Goal: Information Seeking & Learning: Learn about a topic

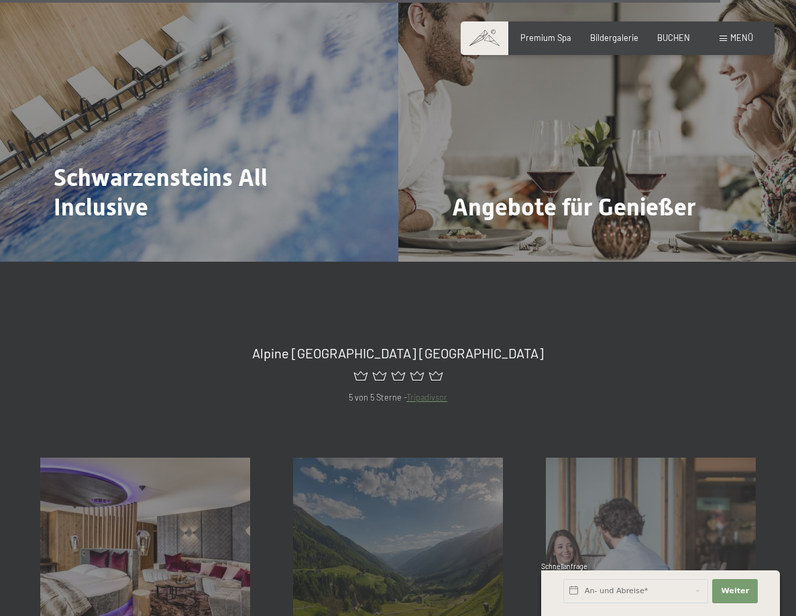
scroll to position [4562, 0]
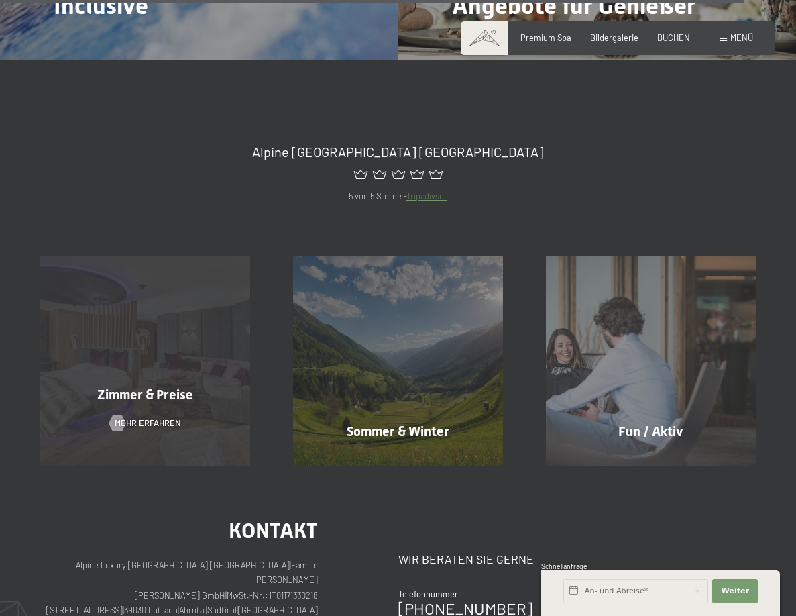
click at [172, 386] on span "Zimmer & Preise" at bounding box center [145, 394] width 96 height 16
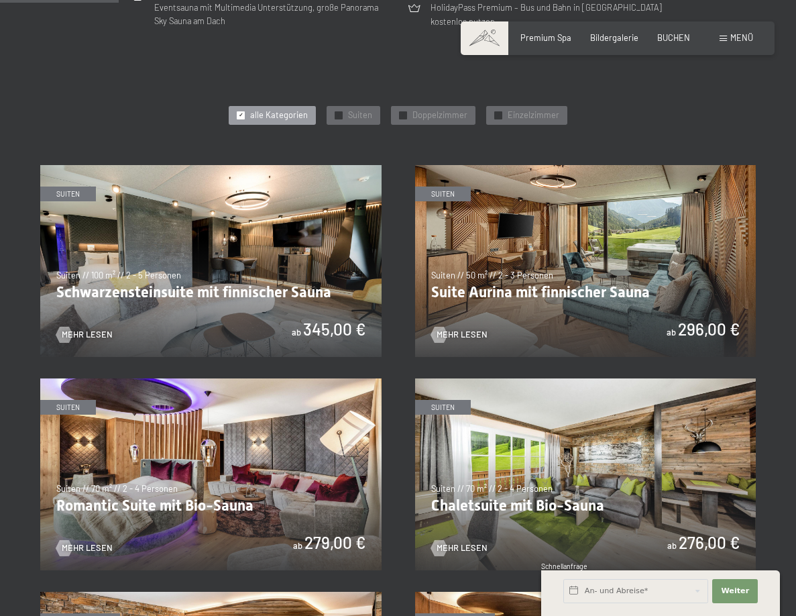
scroll to position [604, 0]
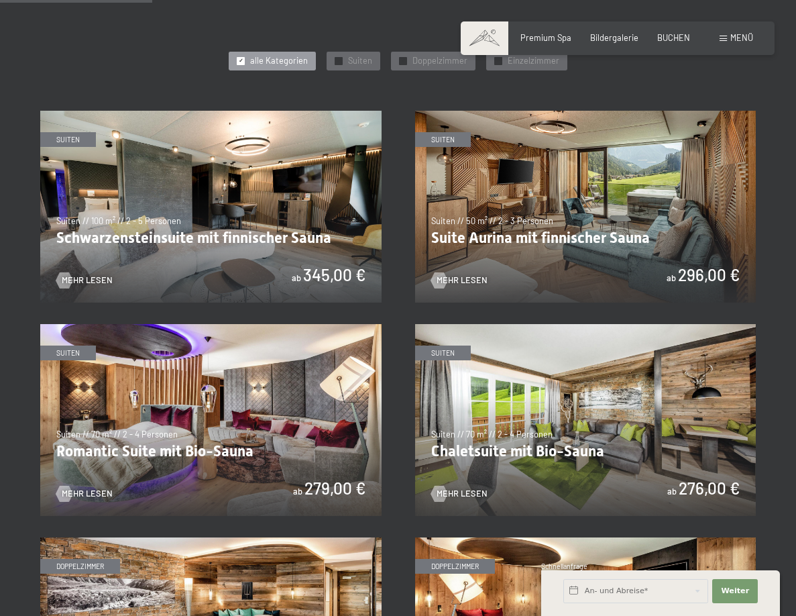
click at [513, 262] on img at bounding box center [585, 207] width 341 height 192
click at [200, 234] on img at bounding box center [210, 207] width 341 height 192
click at [226, 447] on img at bounding box center [210, 420] width 341 height 192
click at [592, 437] on img at bounding box center [585, 420] width 341 height 192
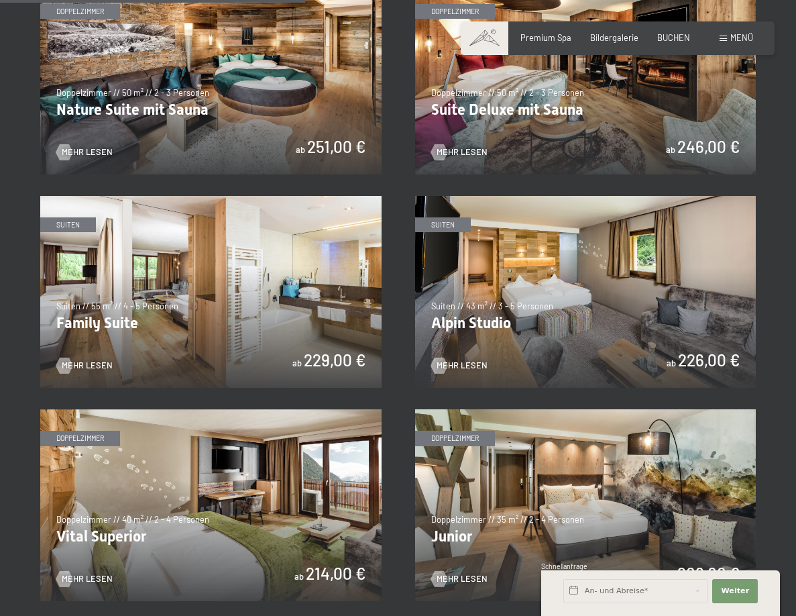
scroll to position [1208, 0]
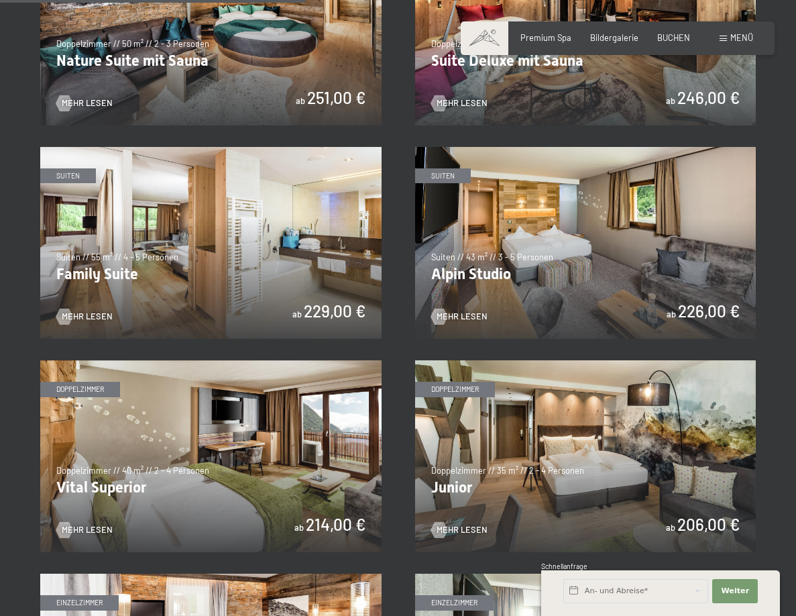
click at [291, 243] on img at bounding box center [210, 243] width 341 height 192
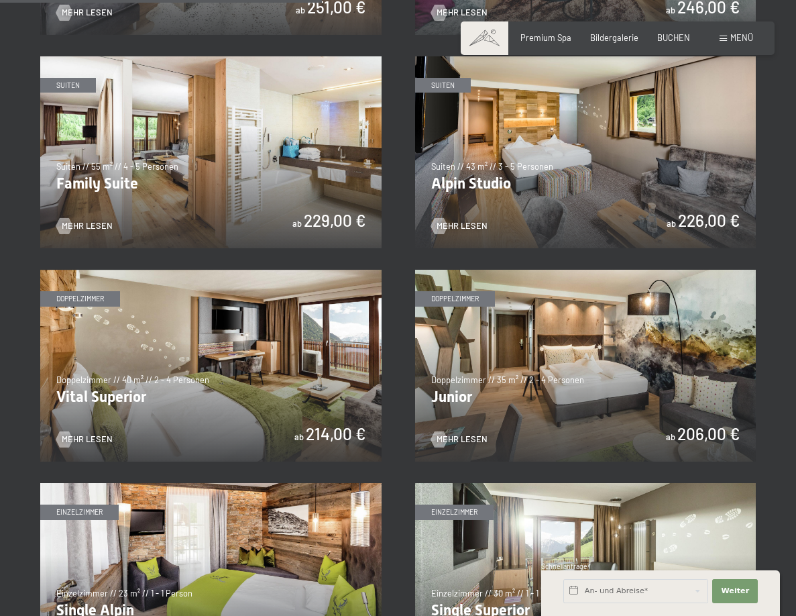
scroll to position [1269, 0]
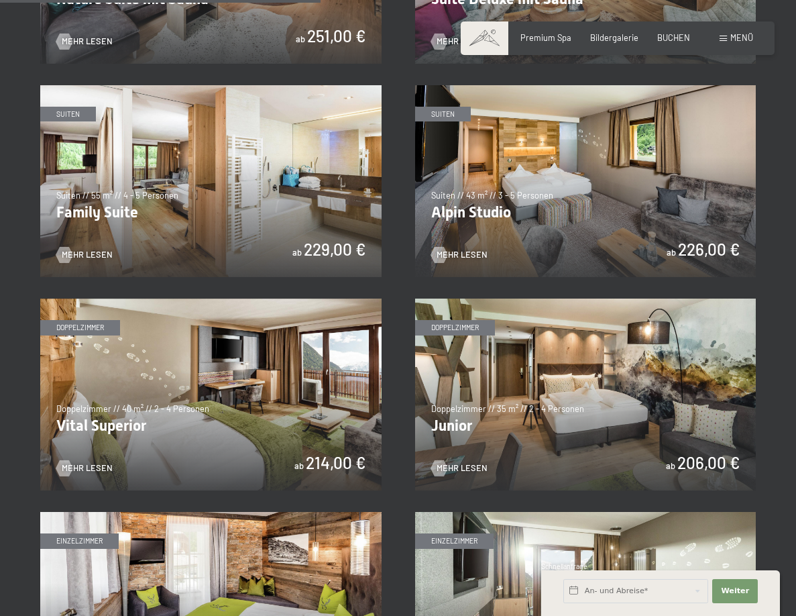
click at [605, 339] on img at bounding box center [585, 395] width 341 height 192
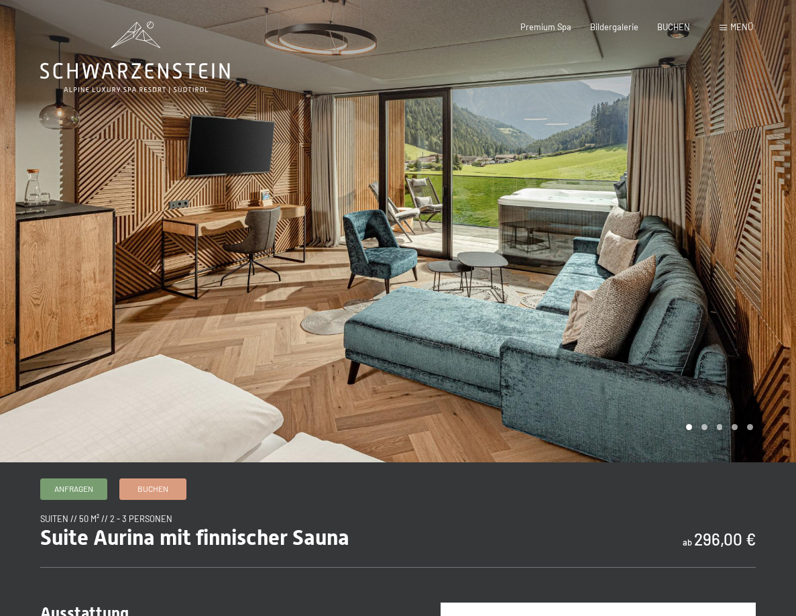
click at [704, 292] on div at bounding box center [597, 231] width 398 height 462
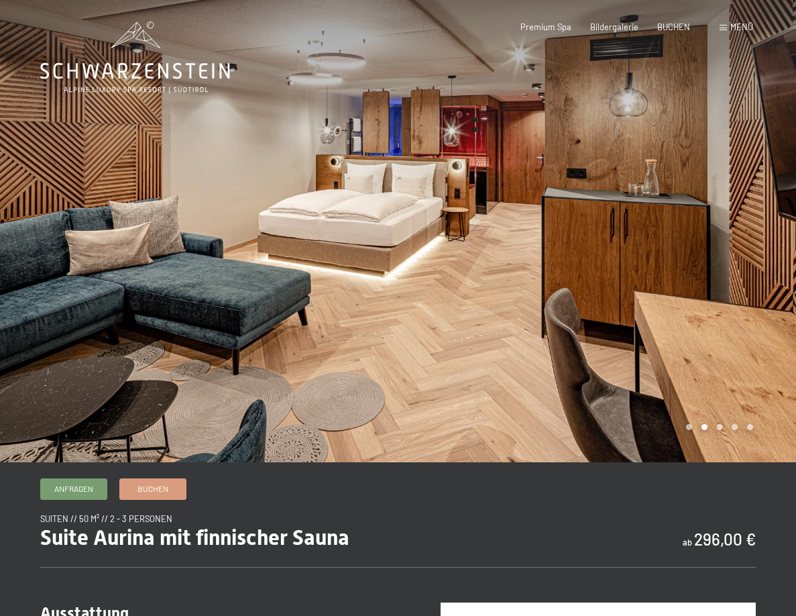
click at [688, 214] on div at bounding box center [597, 231] width 398 height 462
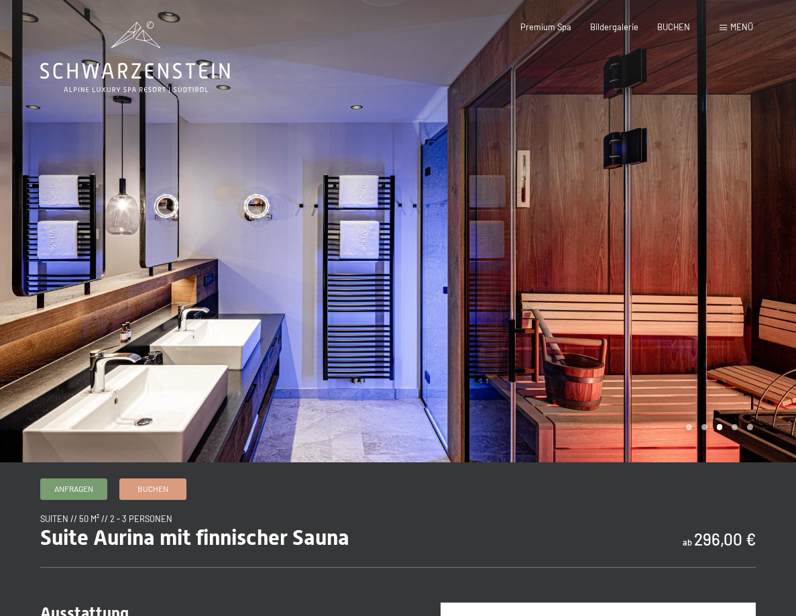
click at [688, 214] on div at bounding box center [597, 231] width 398 height 462
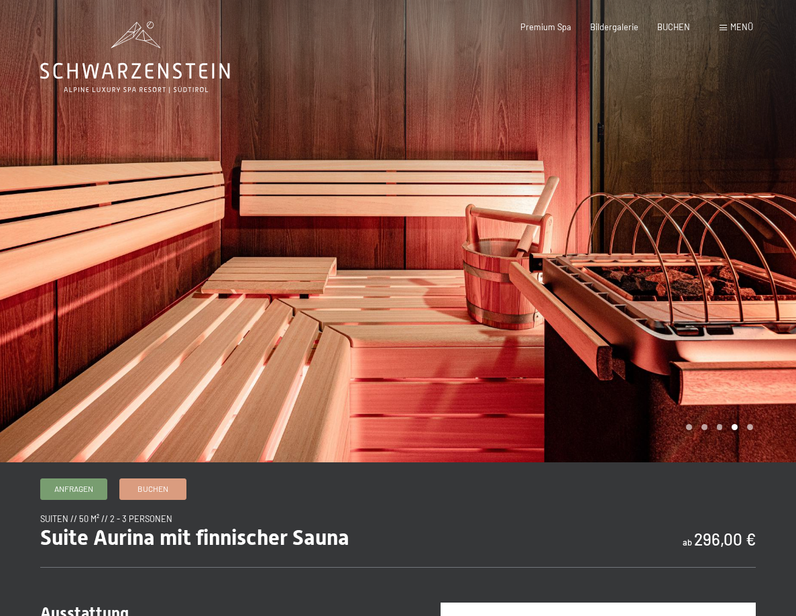
click at [688, 214] on div at bounding box center [597, 231] width 398 height 462
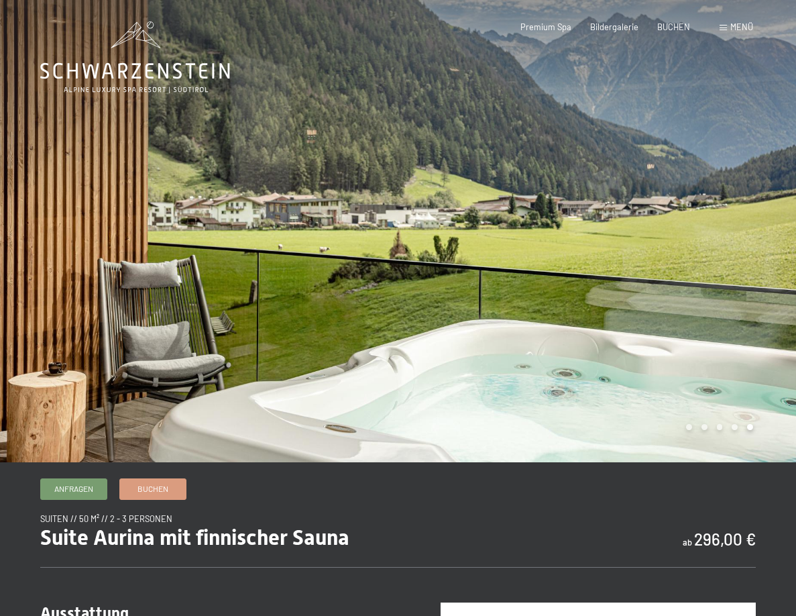
click at [688, 214] on div at bounding box center [597, 231] width 398 height 462
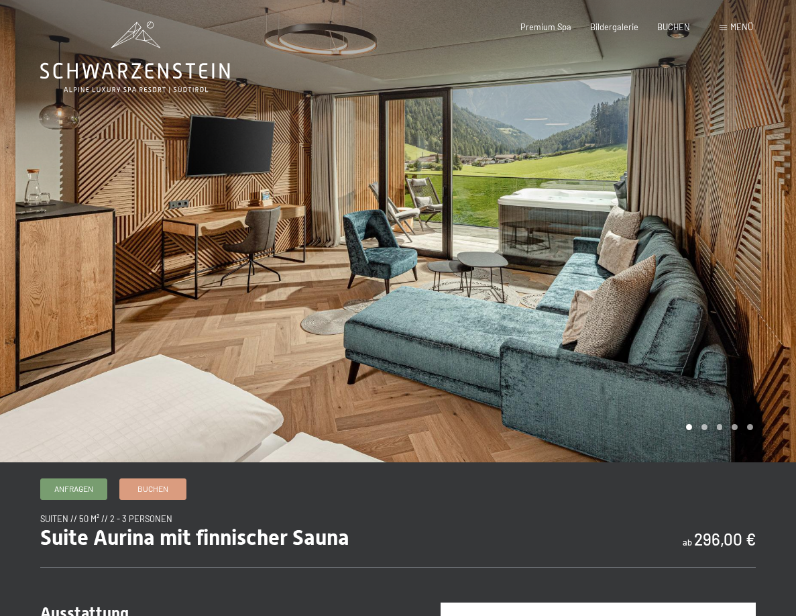
click at [688, 214] on div at bounding box center [597, 231] width 398 height 462
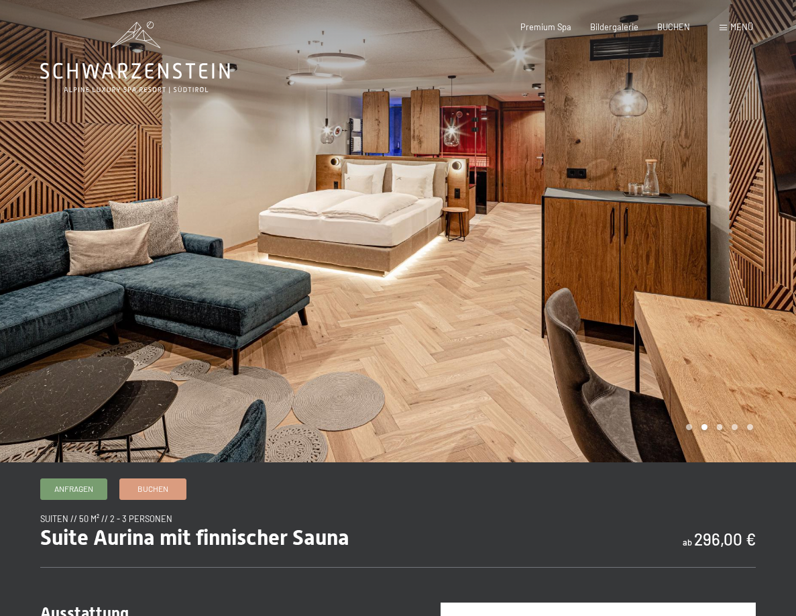
click at [688, 214] on div at bounding box center [597, 231] width 398 height 462
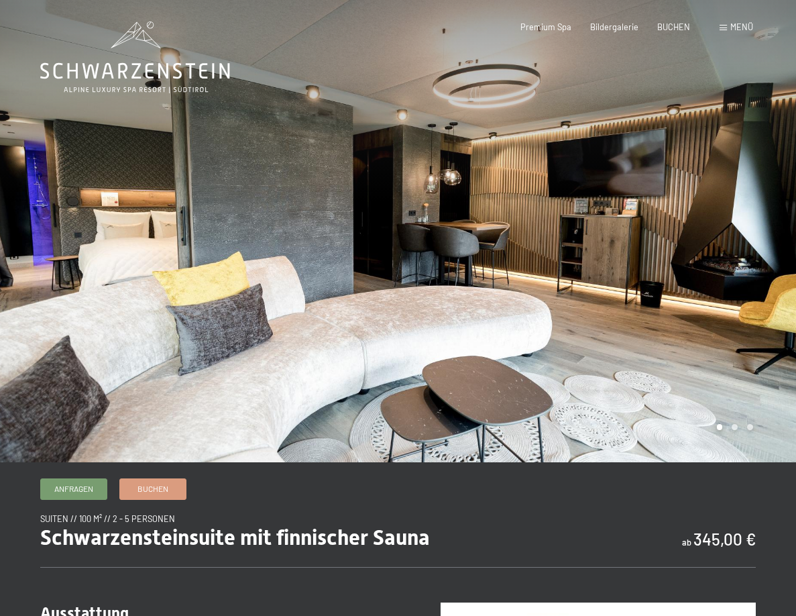
click at [675, 277] on div at bounding box center [597, 231] width 398 height 462
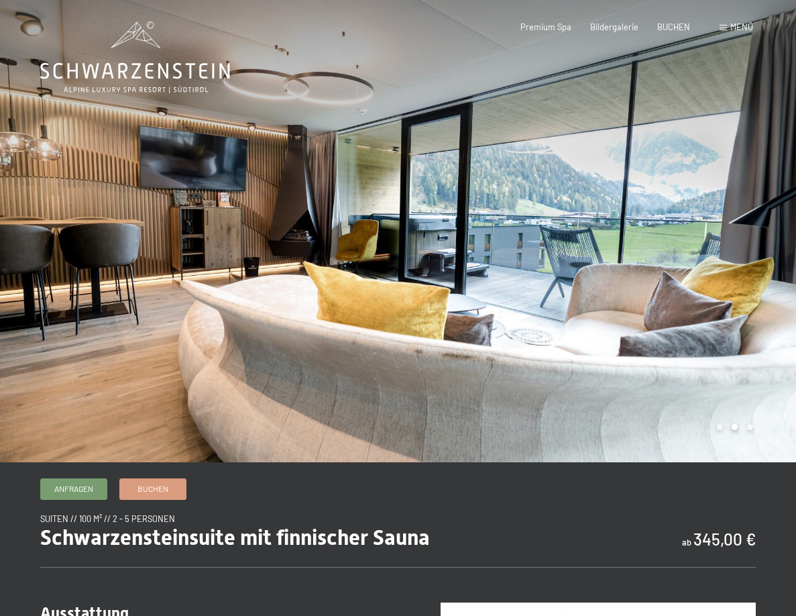
click at [680, 273] on div at bounding box center [597, 231] width 398 height 462
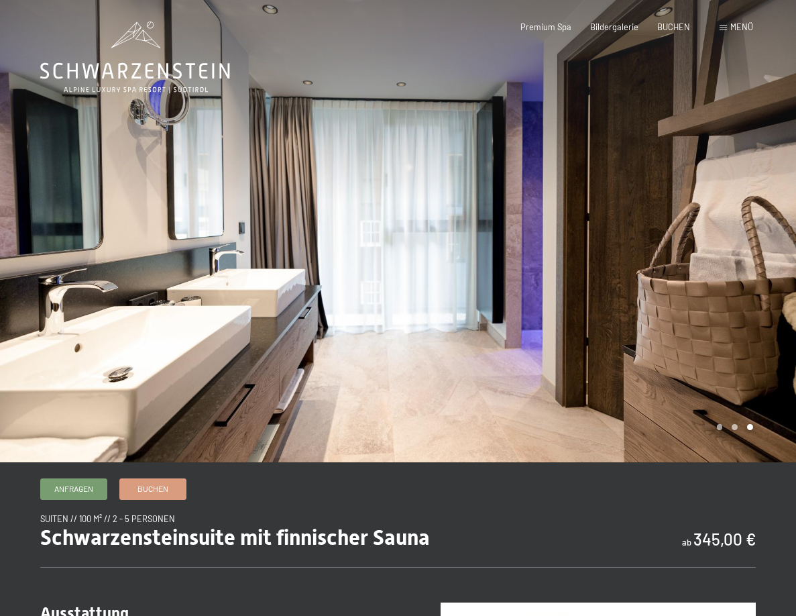
click at [680, 273] on div at bounding box center [597, 231] width 398 height 462
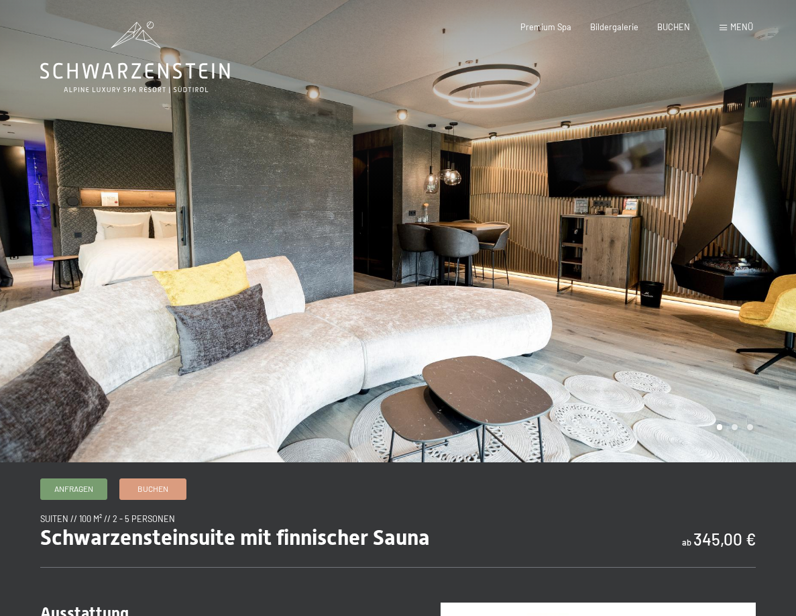
click at [680, 273] on div at bounding box center [597, 231] width 398 height 462
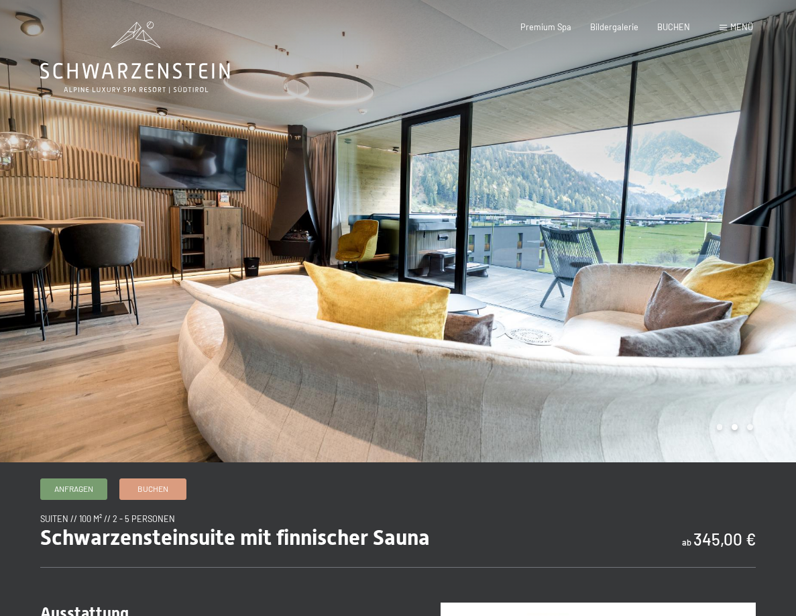
click at [680, 273] on div at bounding box center [597, 231] width 398 height 462
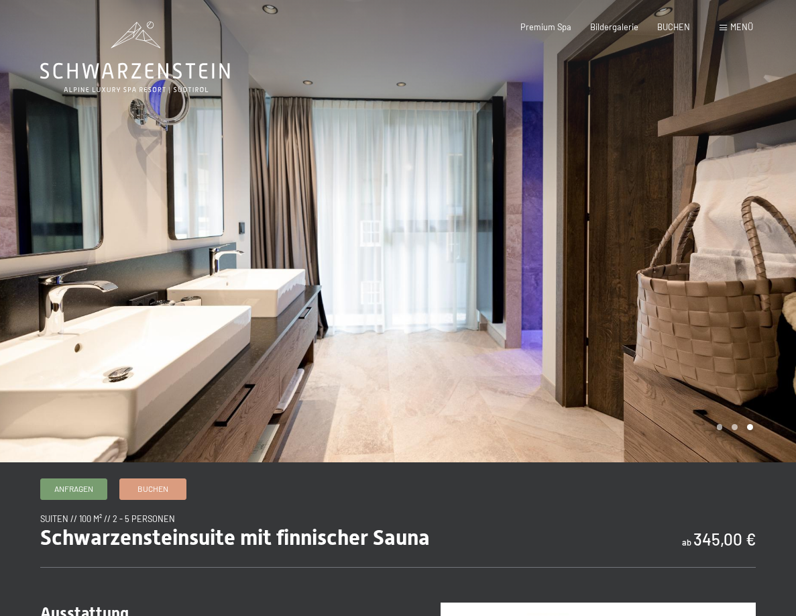
click at [680, 273] on div at bounding box center [597, 231] width 398 height 462
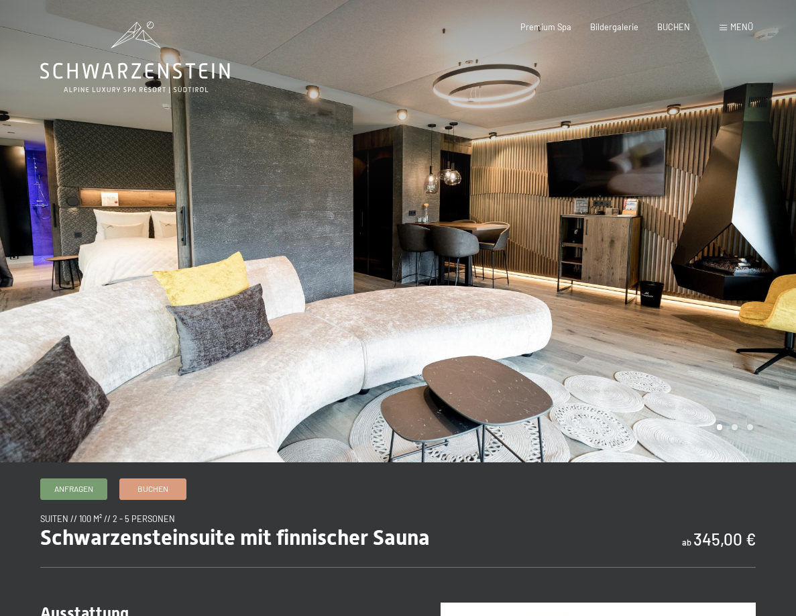
click at [680, 273] on div at bounding box center [597, 231] width 398 height 462
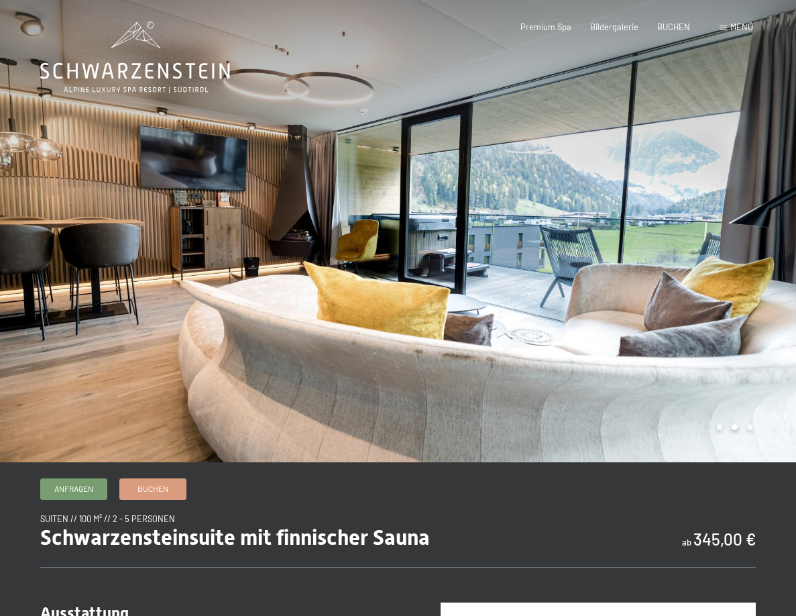
click at [680, 273] on div at bounding box center [597, 231] width 398 height 462
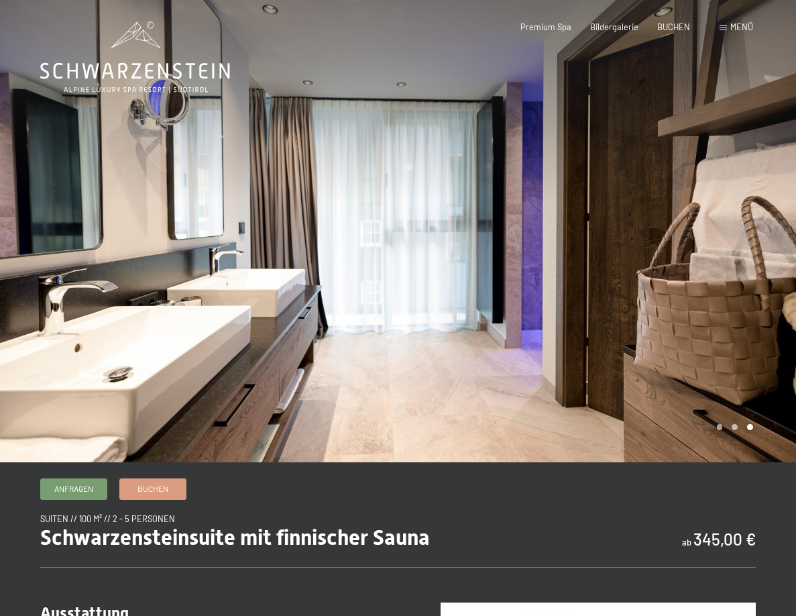
click at [680, 273] on div at bounding box center [597, 231] width 398 height 462
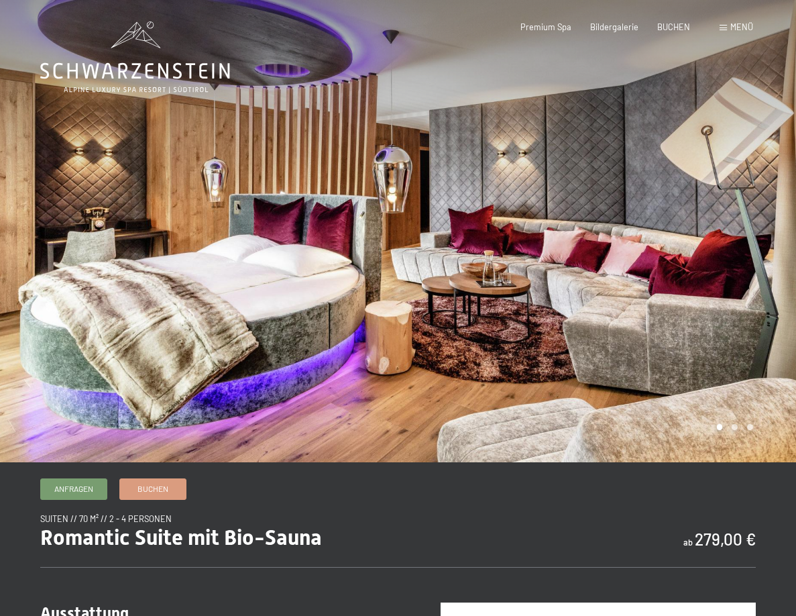
click at [720, 274] on div at bounding box center [597, 231] width 398 height 462
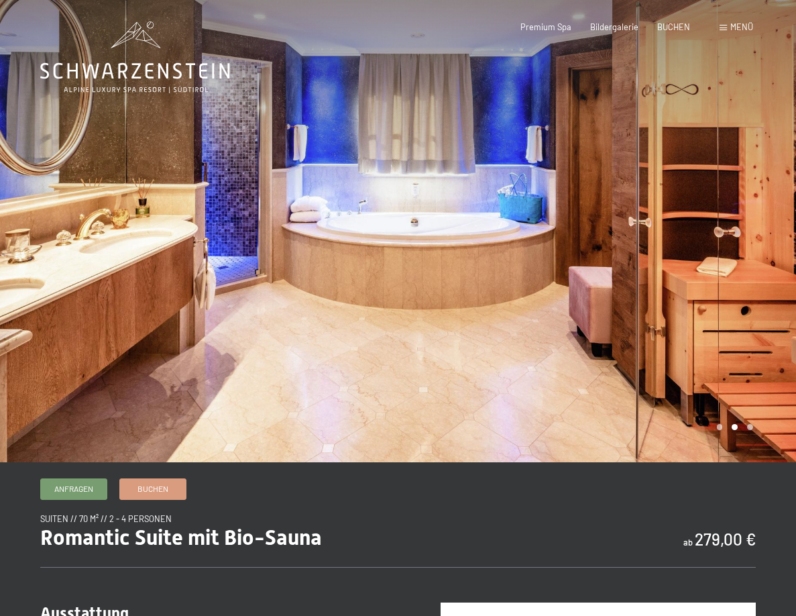
click at [720, 273] on div at bounding box center [597, 231] width 398 height 462
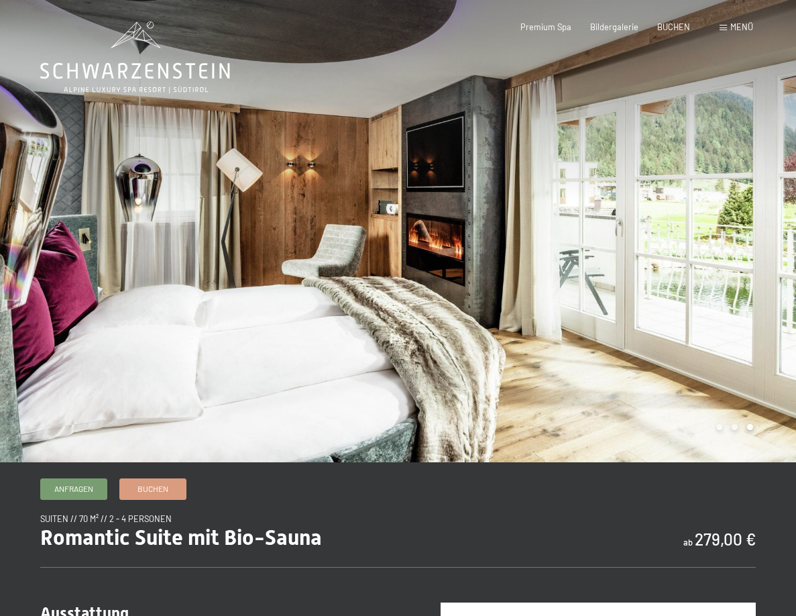
click at [720, 273] on div at bounding box center [597, 231] width 398 height 462
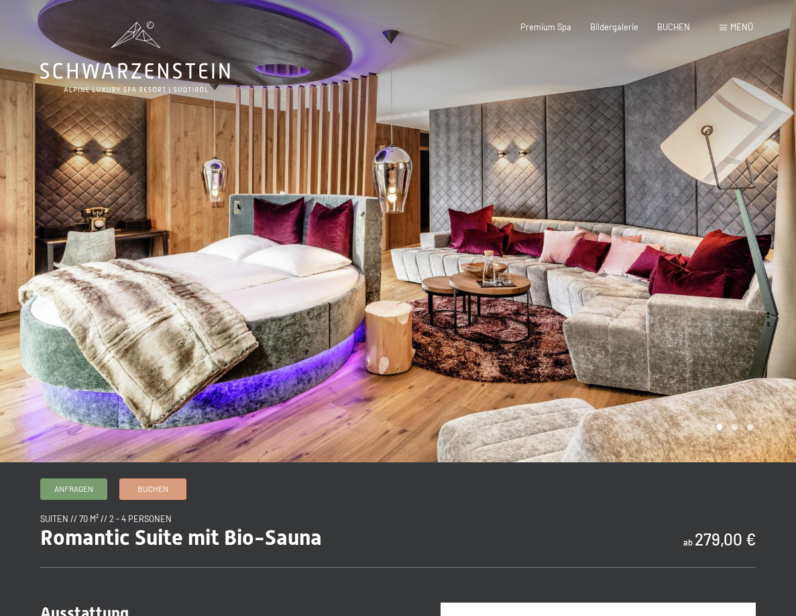
click at [702, 278] on div at bounding box center [597, 231] width 398 height 462
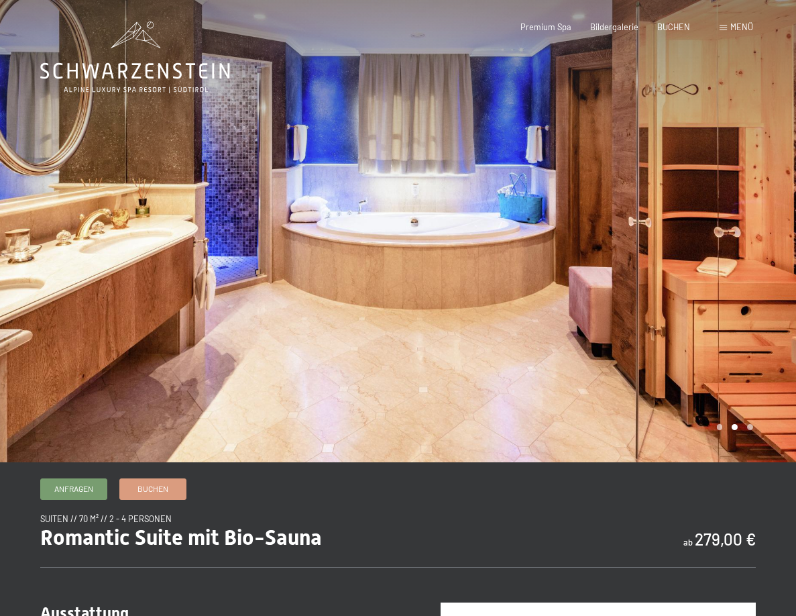
click at [702, 278] on div at bounding box center [597, 231] width 398 height 462
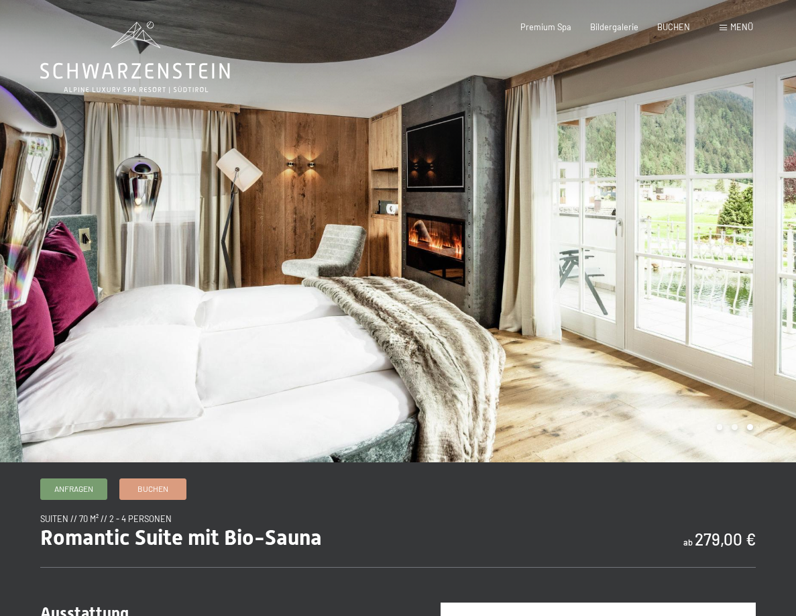
click at [702, 278] on div at bounding box center [597, 231] width 398 height 462
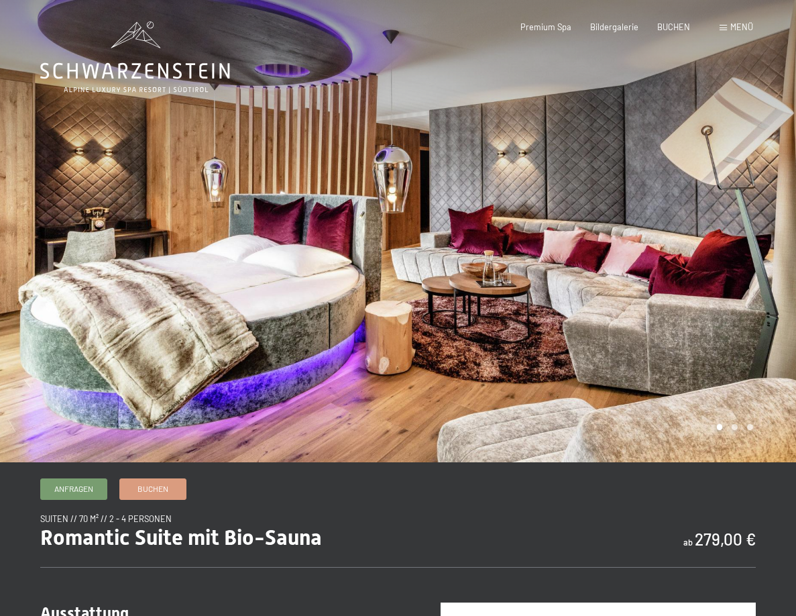
click at [702, 278] on div at bounding box center [597, 231] width 398 height 462
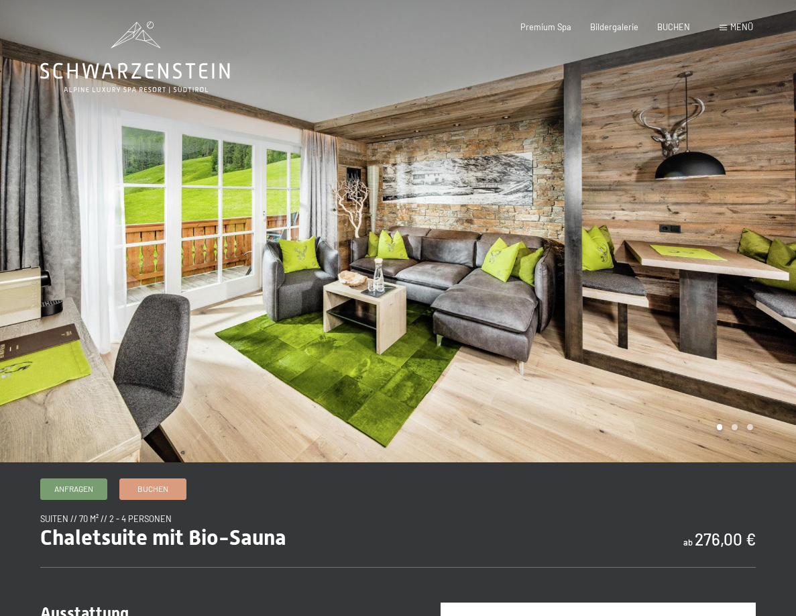
click at [726, 274] on div at bounding box center [597, 231] width 398 height 462
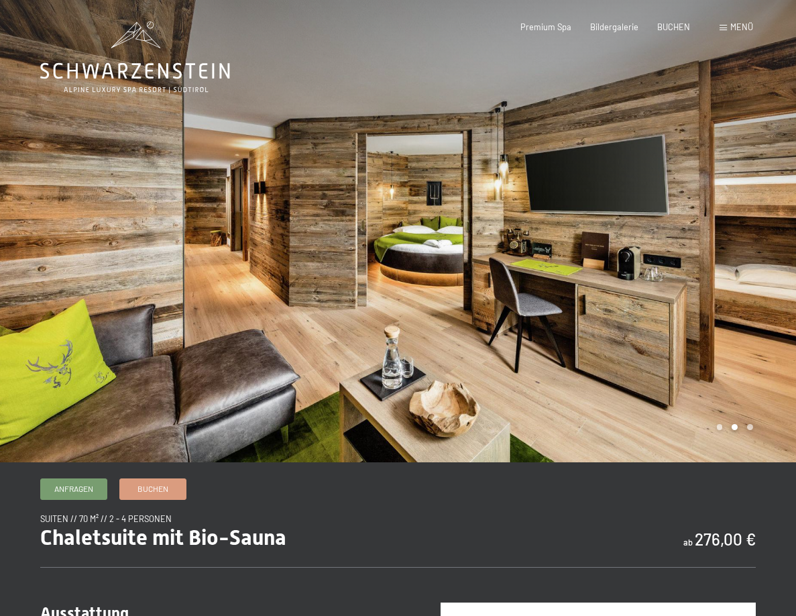
click at [732, 266] on div at bounding box center [597, 231] width 398 height 462
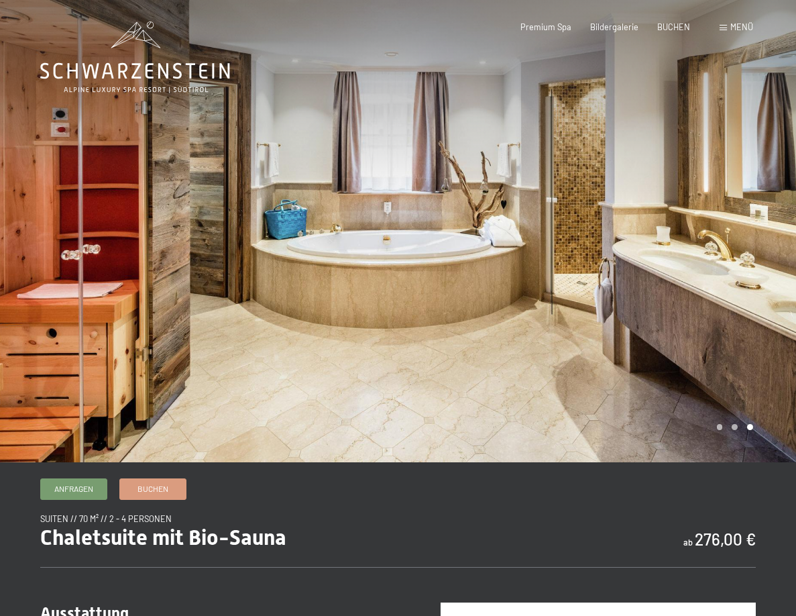
click at [732, 266] on div at bounding box center [597, 231] width 398 height 462
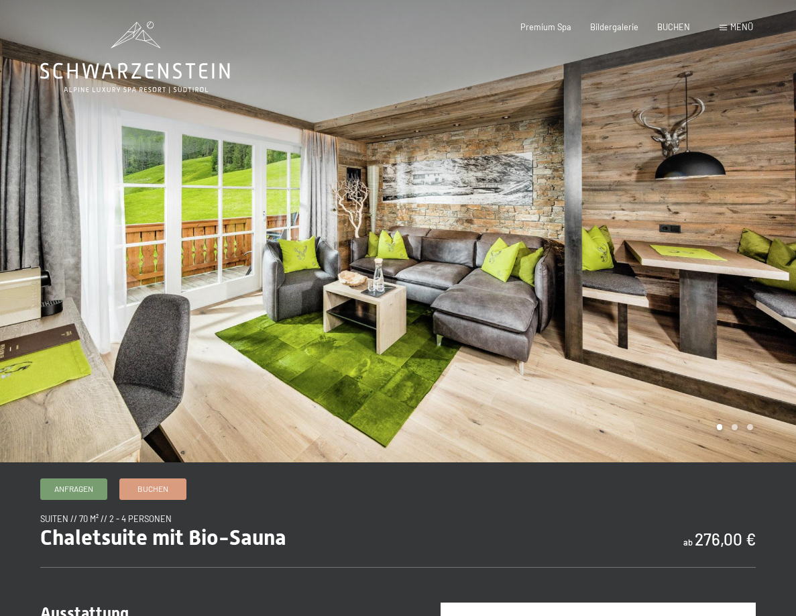
click at [732, 266] on div at bounding box center [597, 231] width 398 height 462
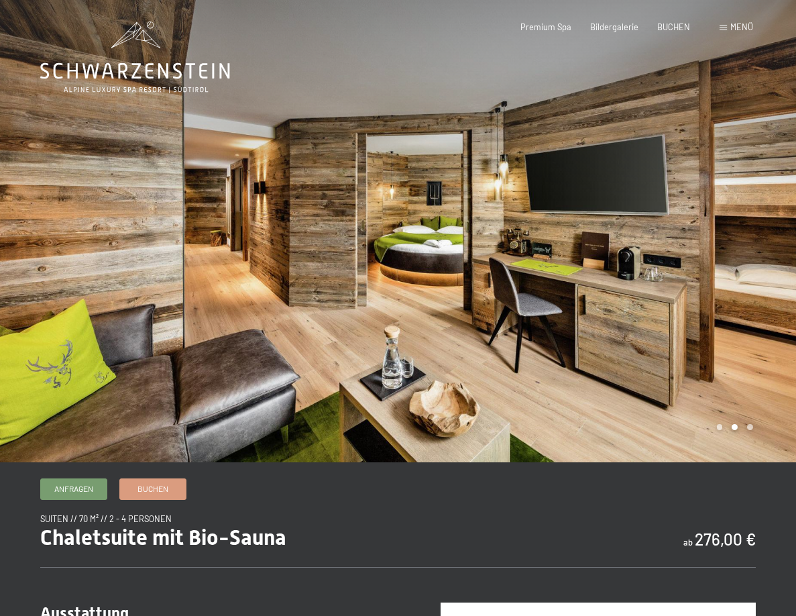
click at [732, 266] on div at bounding box center [597, 231] width 398 height 462
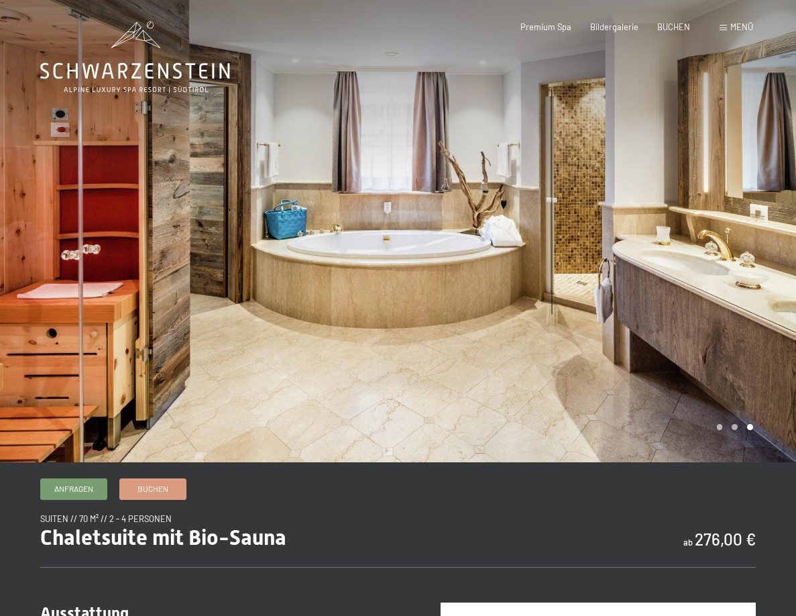
click at [732, 266] on div at bounding box center [597, 231] width 398 height 462
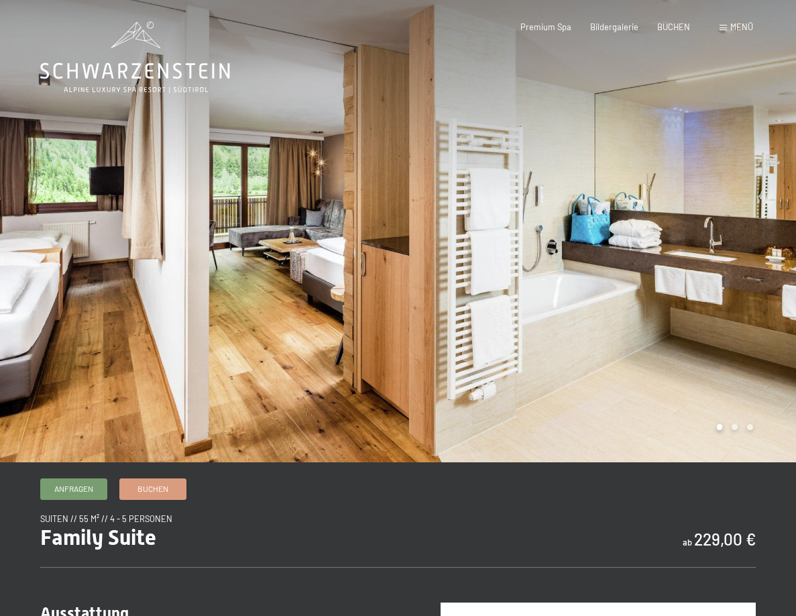
click at [712, 265] on div at bounding box center [597, 231] width 398 height 462
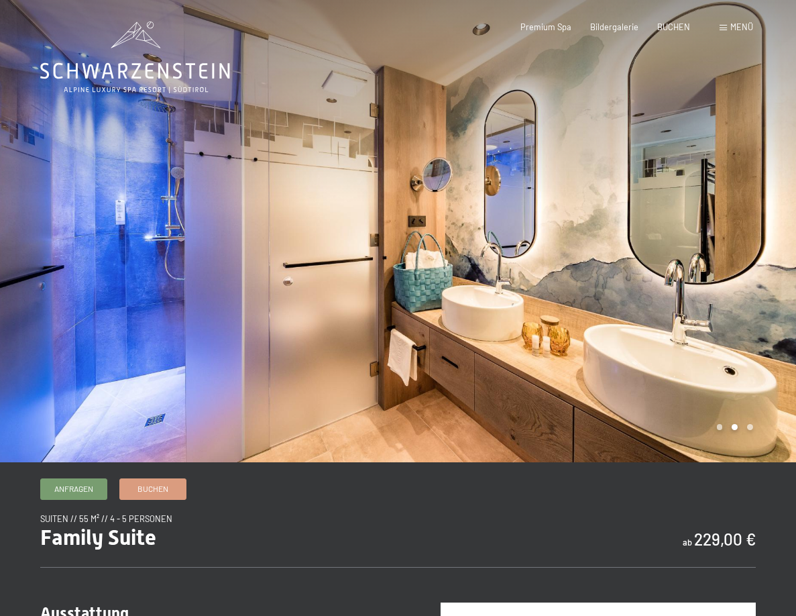
click at [712, 265] on div at bounding box center [597, 231] width 398 height 462
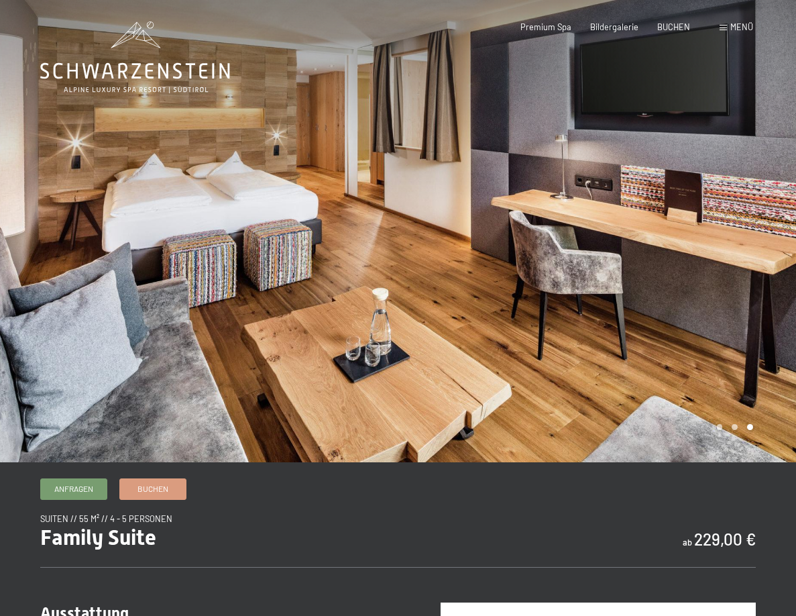
click at [712, 265] on div at bounding box center [597, 231] width 398 height 462
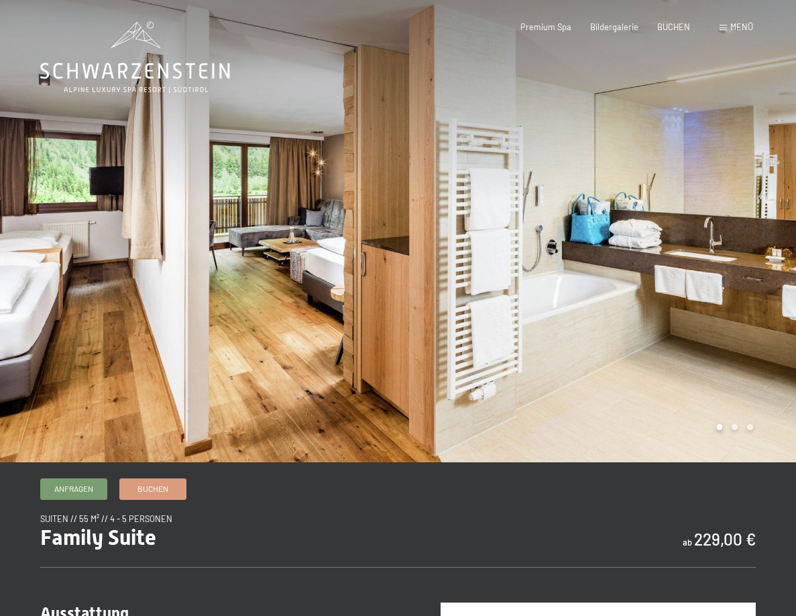
click at [712, 265] on div at bounding box center [597, 231] width 398 height 462
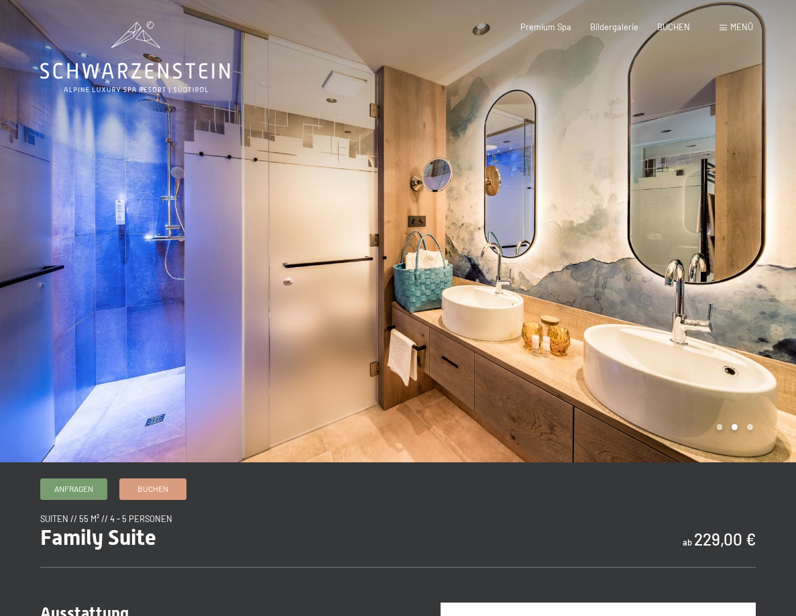
click at [712, 265] on div at bounding box center [597, 231] width 398 height 462
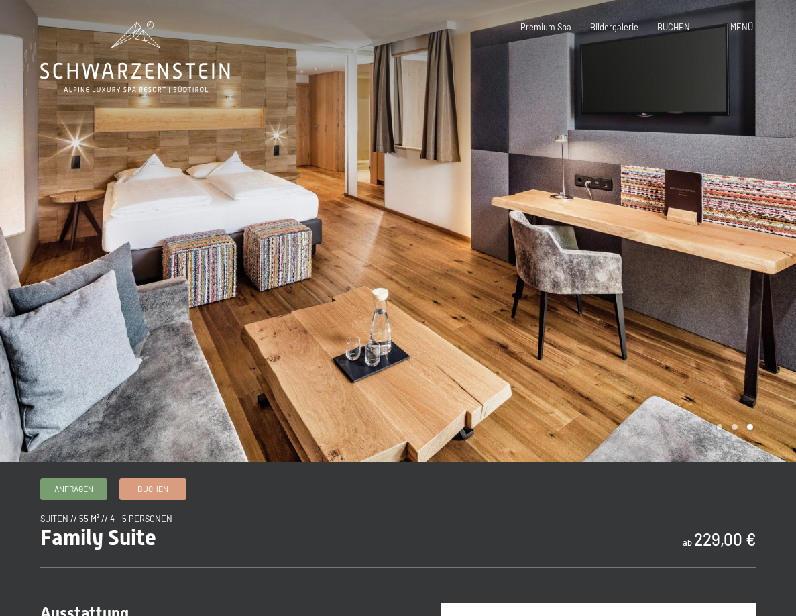
click at [712, 265] on div at bounding box center [597, 231] width 398 height 462
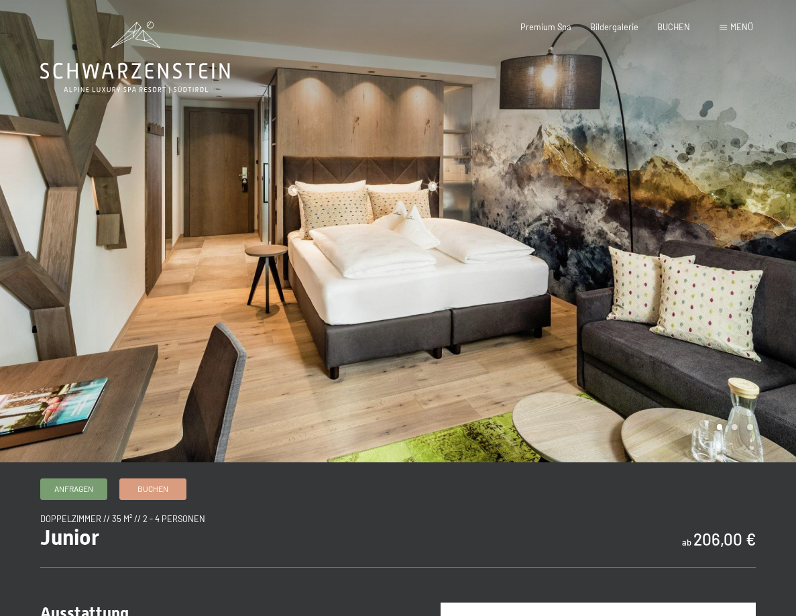
click at [726, 231] on div at bounding box center [597, 231] width 398 height 462
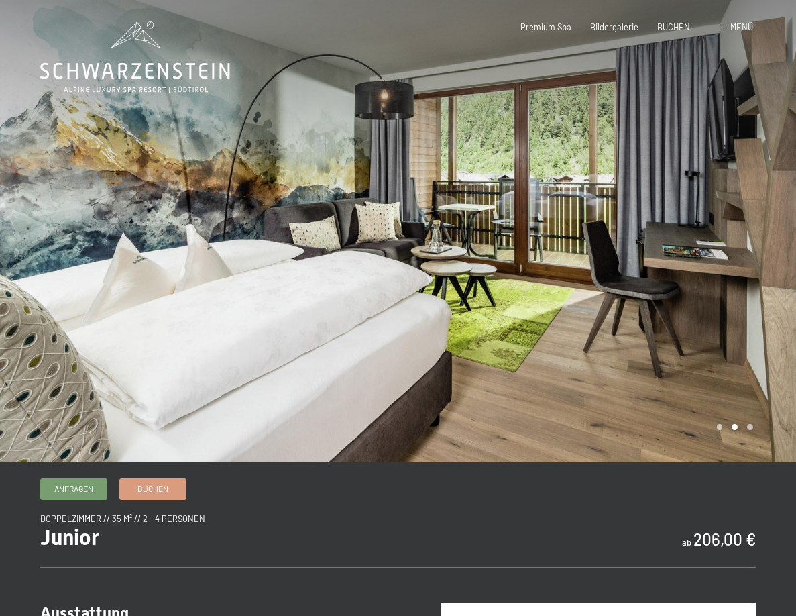
click at [704, 230] on div at bounding box center [597, 231] width 398 height 462
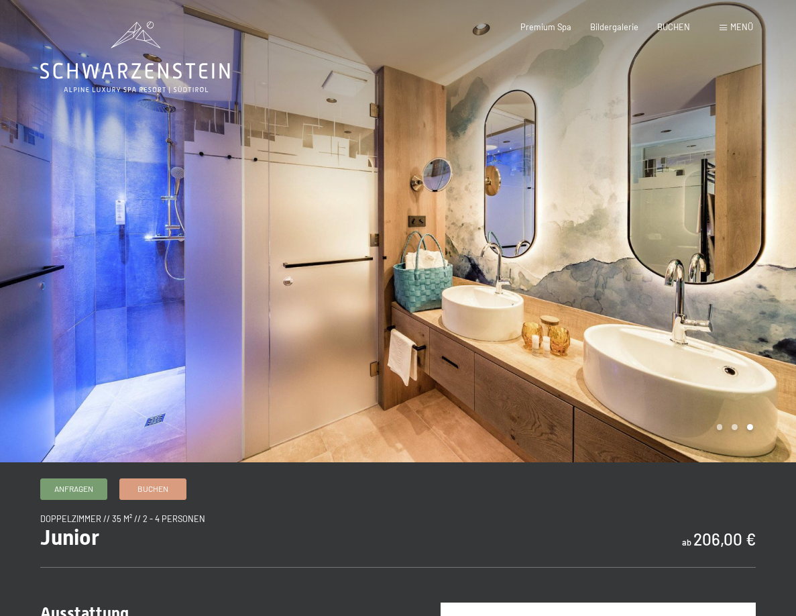
click at [704, 230] on div at bounding box center [597, 231] width 398 height 462
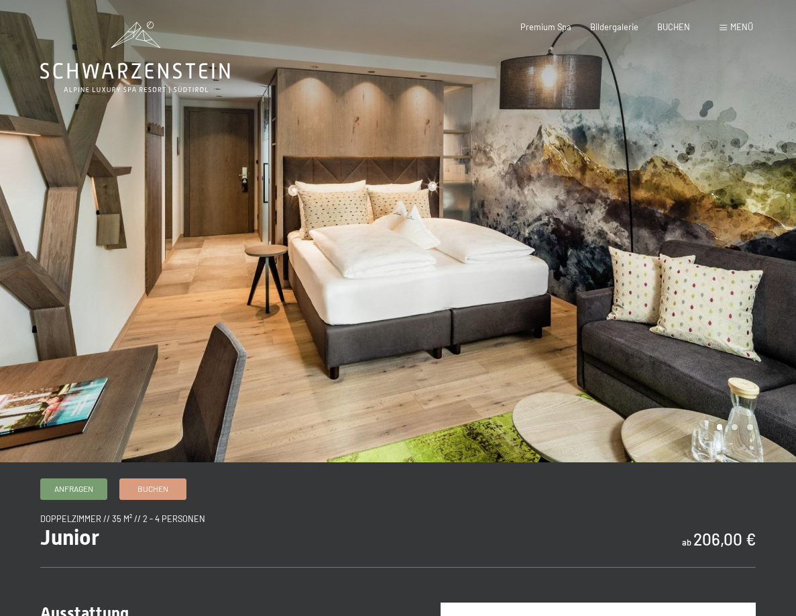
click at [704, 230] on div at bounding box center [597, 231] width 398 height 462
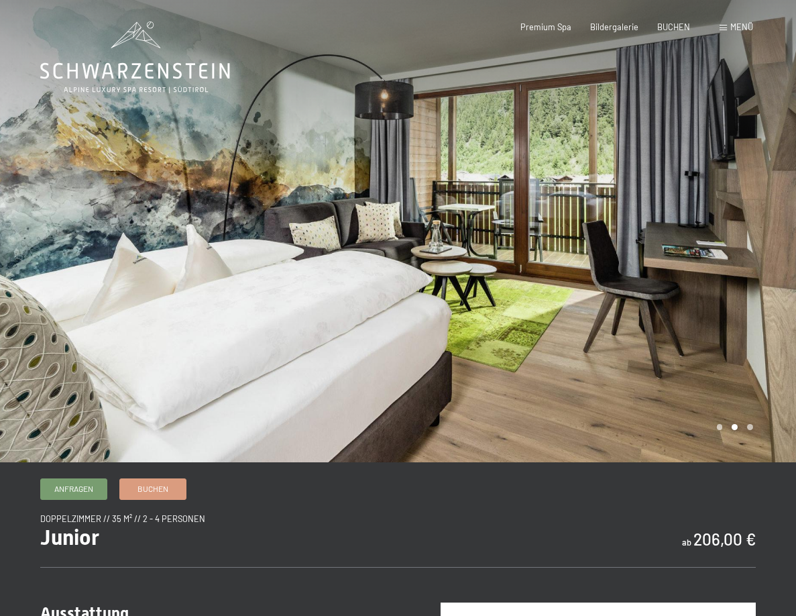
click at [704, 230] on div at bounding box center [597, 231] width 398 height 462
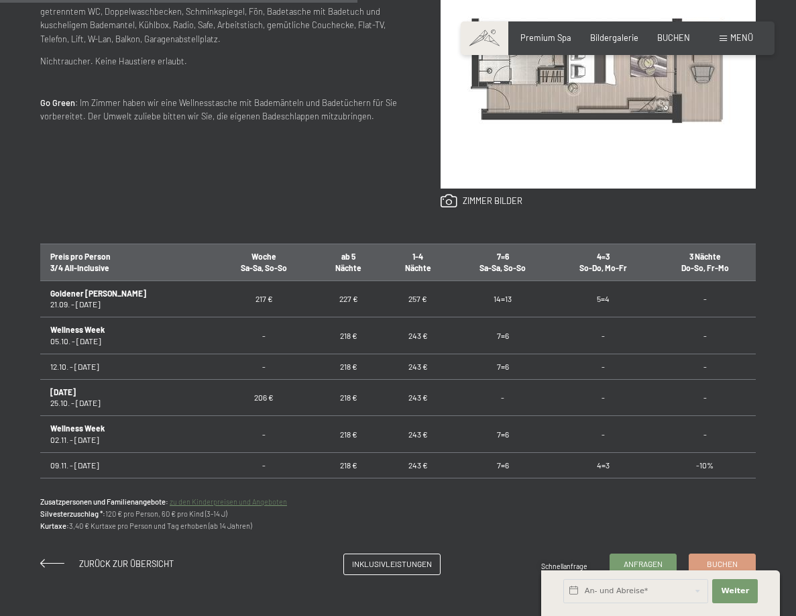
scroll to position [671, 0]
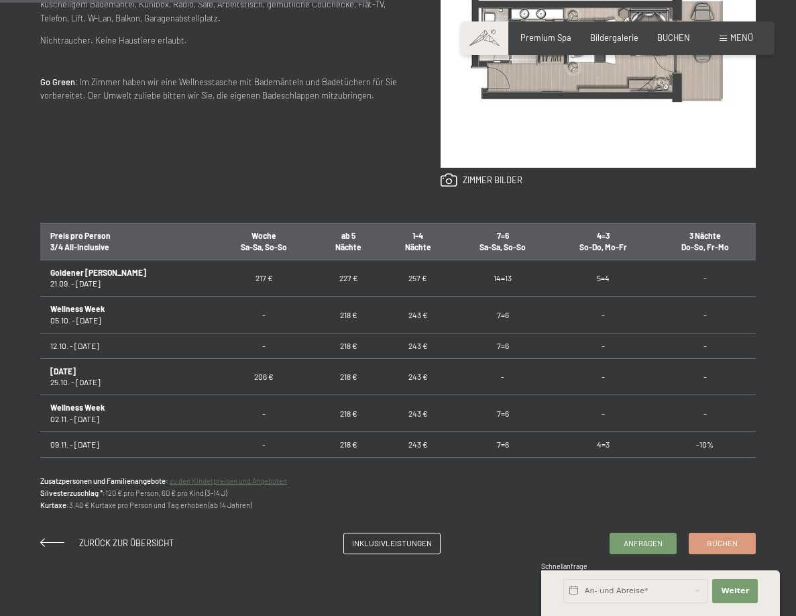
click at [392, 312] on td "243 €" at bounding box center [419, 315] width 70 height 37
drag, startPoint x: 400, startPoint y: 317, endPoint x: 370, endPoint y: 317, distance: 30.9
click at [384, 317] on td "243 €" at bounding box center [419, 315] width 70 height 37
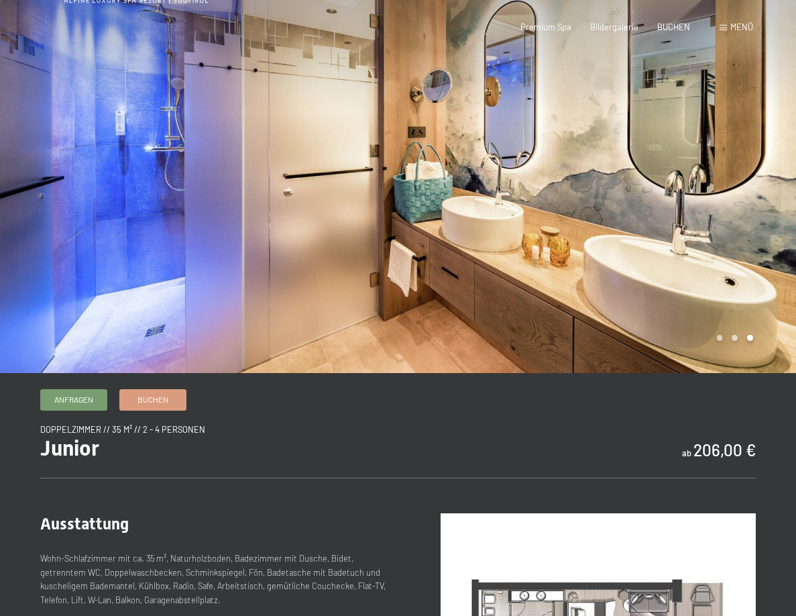
scroll to position [0, 0]
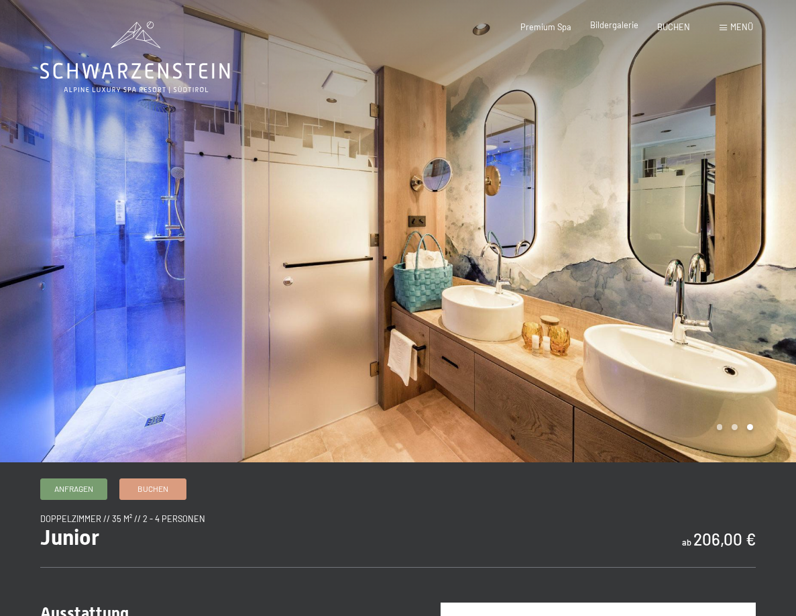
click at [619, 28] on span "Bildergalerie" at bounding box center [614, 24] width 48 height 11
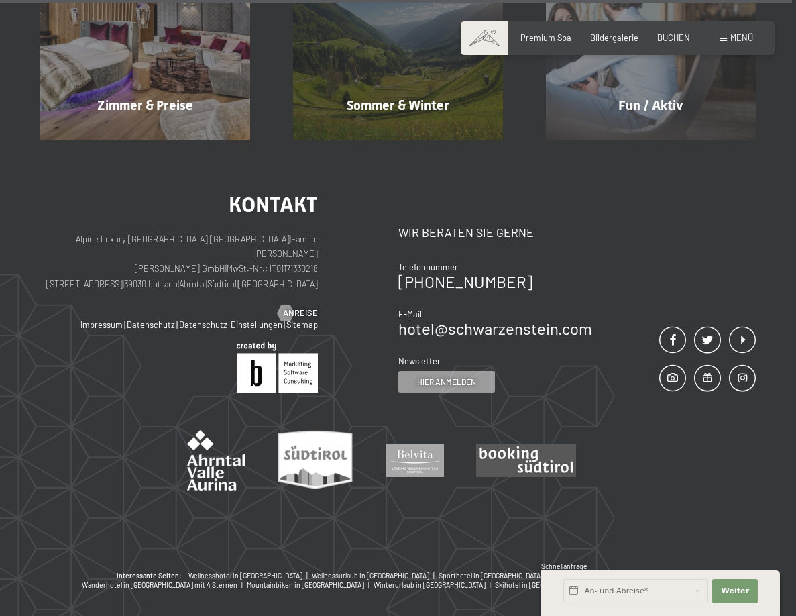
scroll to position [11155, 0]
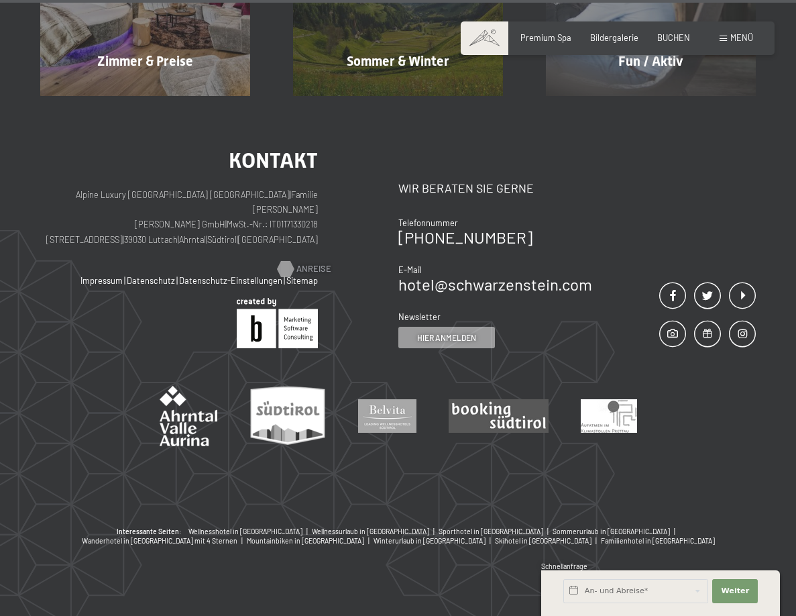
click at [299, 263] on span "Anreise" at bounding box center [314, 269] width 35 height 12
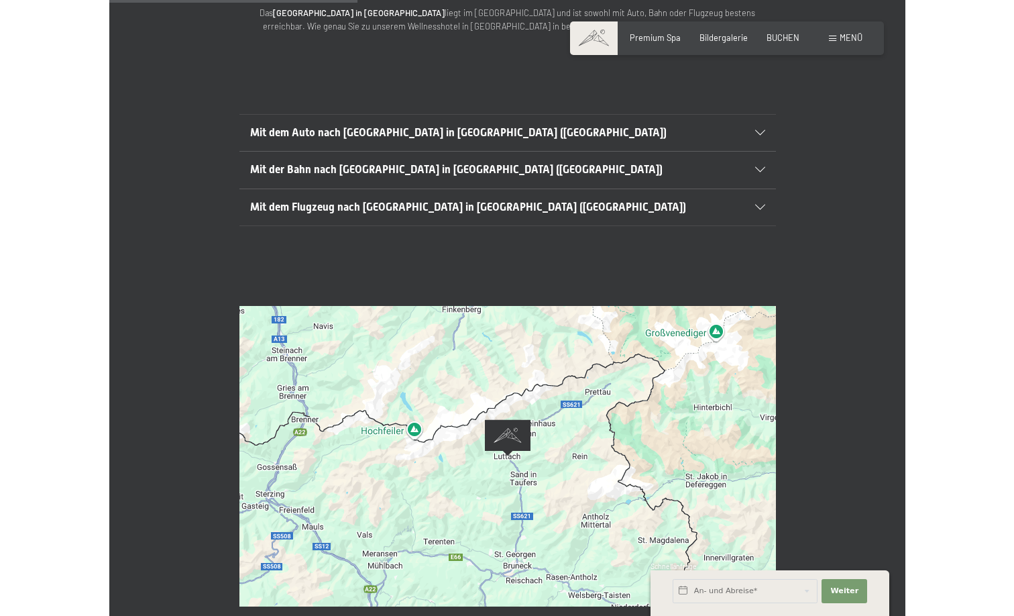
scroll to position [402, 0]
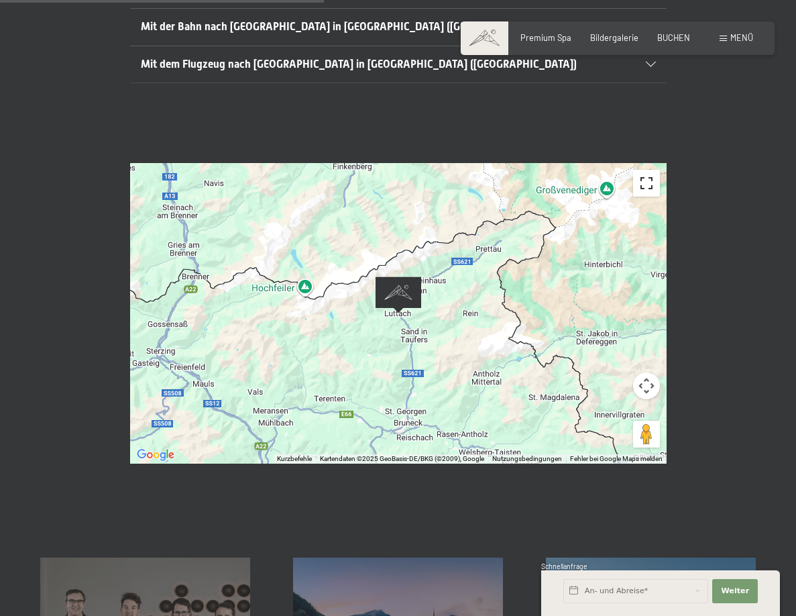
click at [645, 170] on button "Vollbildansicht ein/aus" at bounding box center [646, 183] width 27 height 27
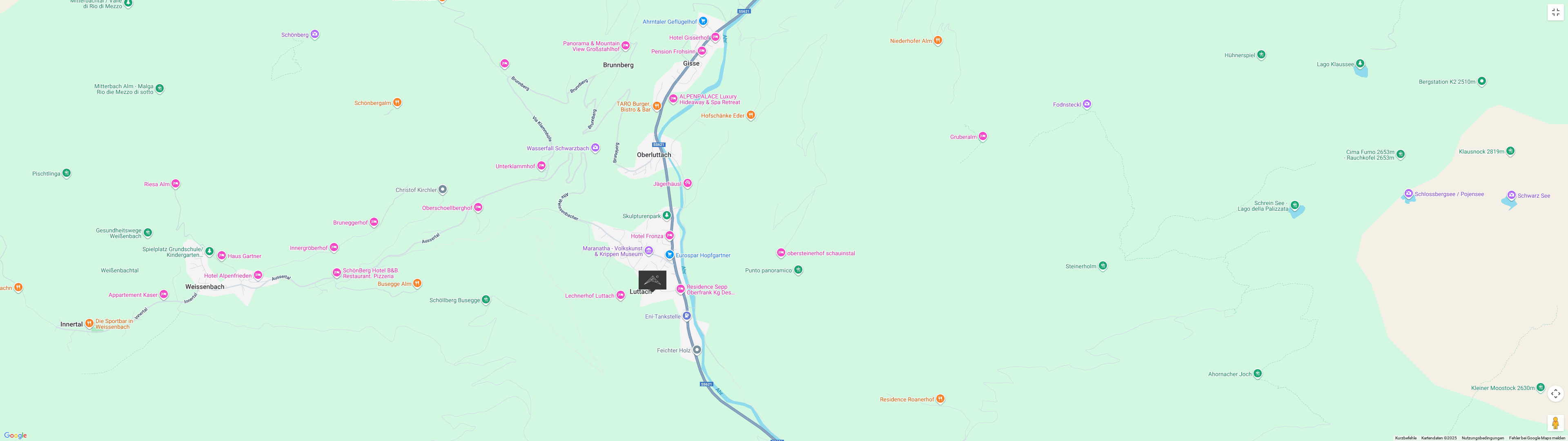
click at [485, 375] on button "Kamerasteuerung für die Karte" at bounding box center [1555, 393] width 16 height 16
click at [485, 375] on button "Nach links" at bounding box center [1494, 393] width 16 height 16
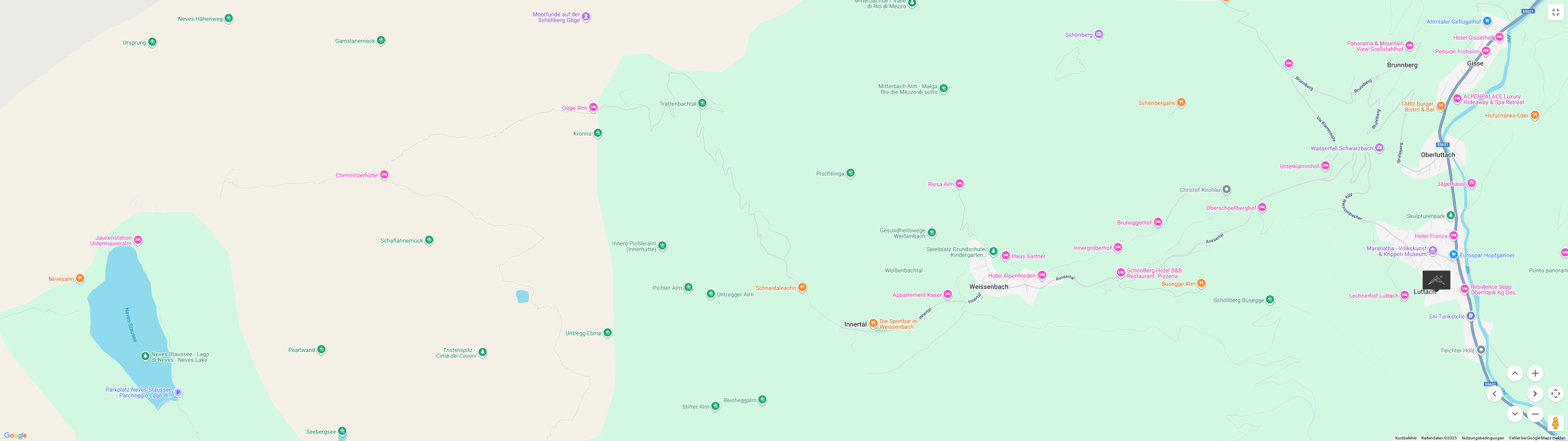
click at [485, 375] on button "Nach rechts" at bounding box center [1535, 393] width 16 height 16
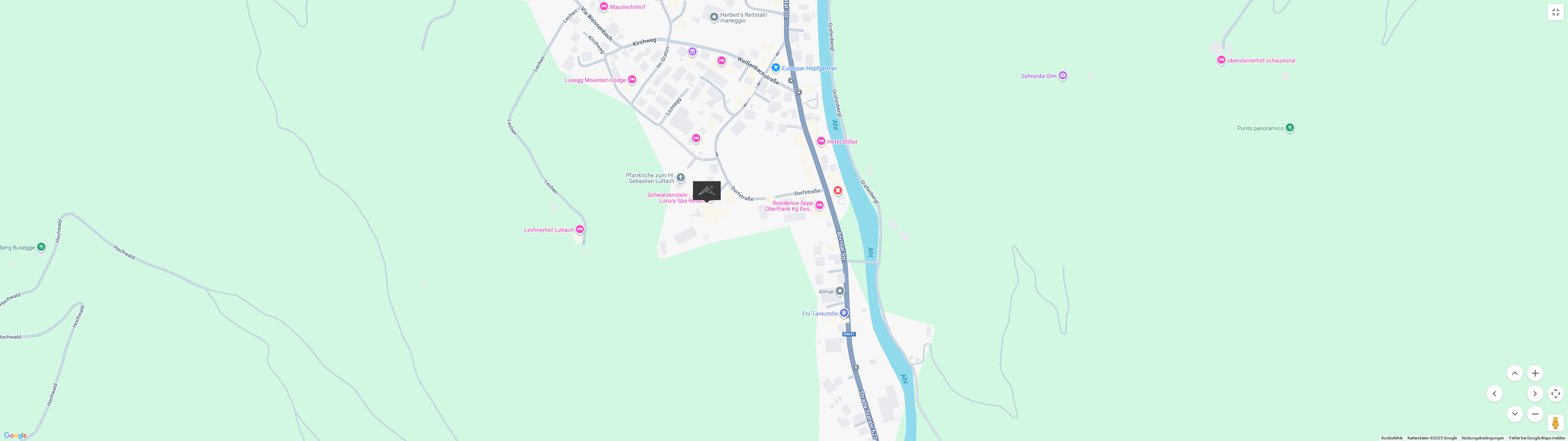
drag, startPoint x: 733, startPoint y: 203, endPoint x: 719, endPoint y: 269, distance: 67.5
click at [485, 269] on div at bounding box center [784, 220] width 1568 height 441
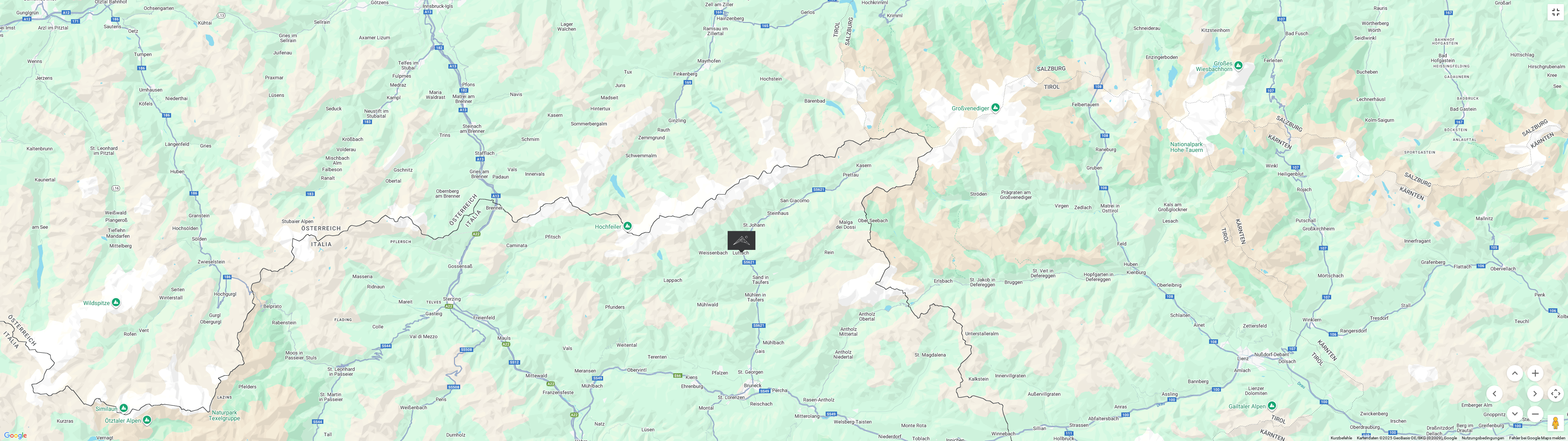
click at [485, 10] on button "Vollbildansicht ein/aus" at bounding box center [1555, 12] width 16 height 16
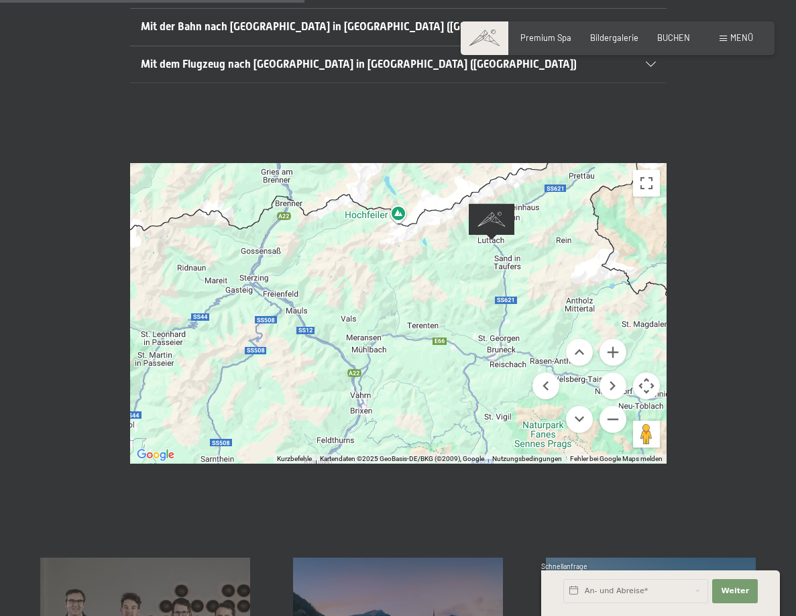
drag, startPoint x: 220, startPoint y: 394, endPoint x: 413, endPoint y: 256, distance: 237.4
click at [413, 256] on div at bounding box center [398, 313] width 537 height 301
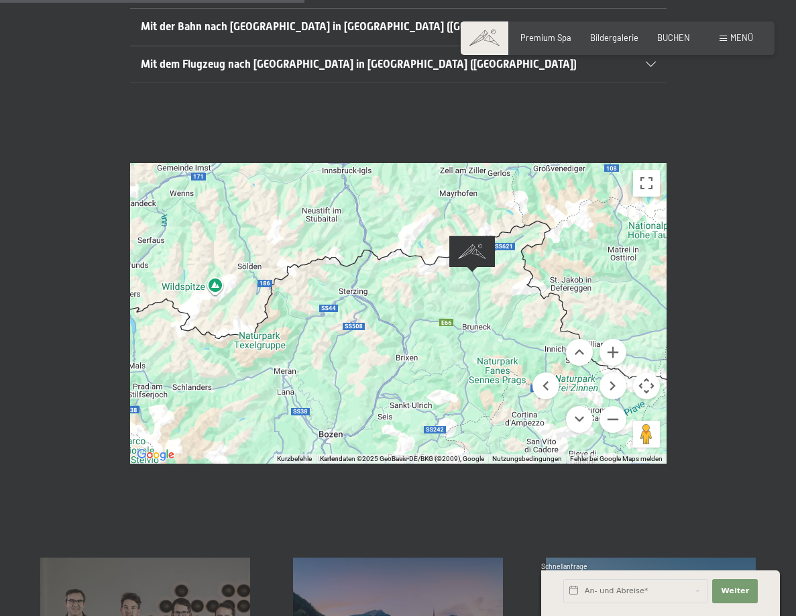
drag, startPoint x: 326, startPoint y: 370, endPoint x: 372, endPoint y: 349, distance: 50.1
click at [372, 349] on div at bounding box center [398, 313] width 537 height 301
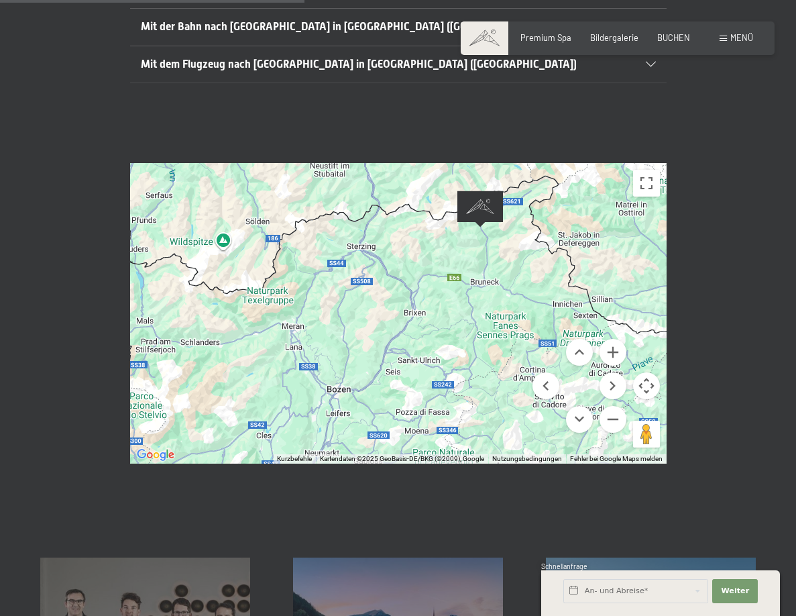
drag, startPoint x: 399, startPoint y: 398, endPoint x: 419, endPoint y: 327, distance: 73.9
click at [410, 346] on div at bounding box center [398, 313] width 537 height 301
